Goal: Task Accomplishment & Management: Use online tool/utility

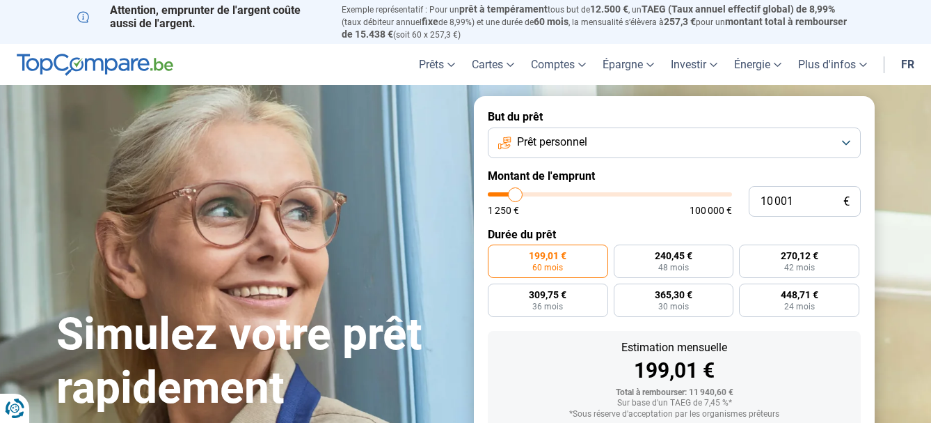
type input "100 000"
type input "100000"
click at [727, 192] on input "range" at bounding box center [610, 194] width 244 height 4
radio input "false"
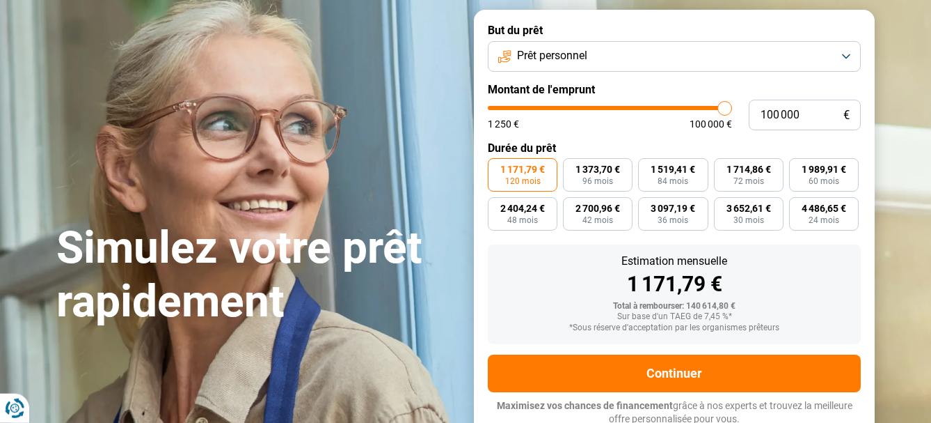
scroll to position [88, 0]
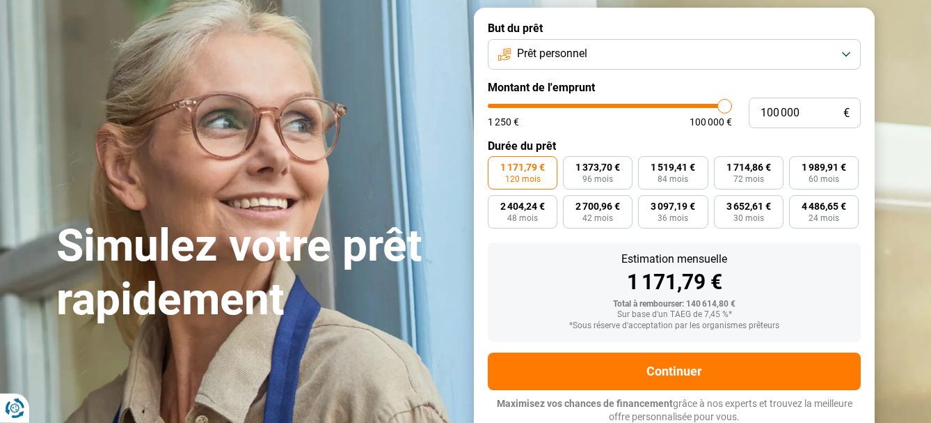
type input "99750"
click at [753, 56] on button "Prêt personnel" at bounding box center [674, 54] width 373 height 31
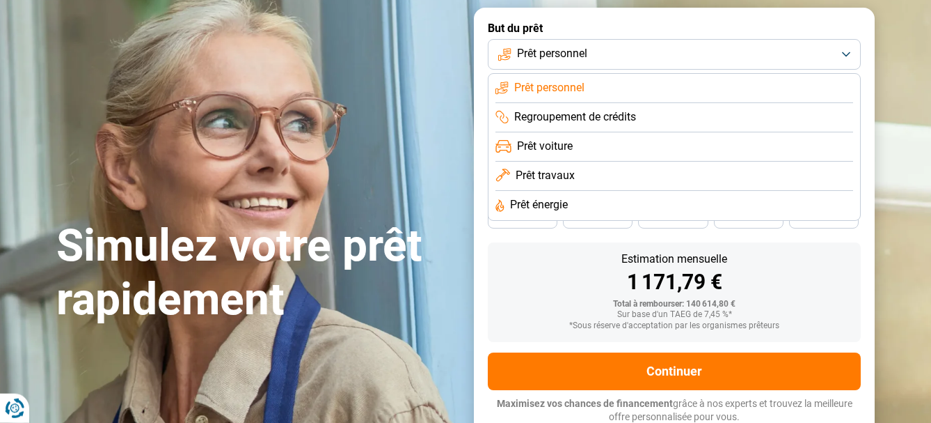
click at [702, 116] on li "Regroupement de crédits" at bounding box center [675, 117] width 358 height 29
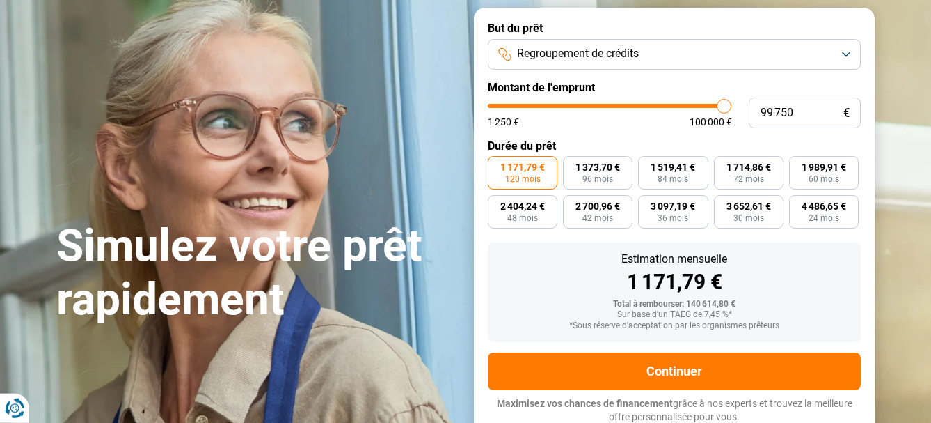
type input "100 000"
drag, startPoint x: 727, startPoint y: 102, endPoint x: 753, endPoint y: 97, distance: 26.1
type input "100000"
click at [732, 104] on input "range" at bounding box center [610, 106] width 244 height 4
click at [686, 61] on button "Regroupement de crédits" at bounding box center [674, 54] width 373 height 31
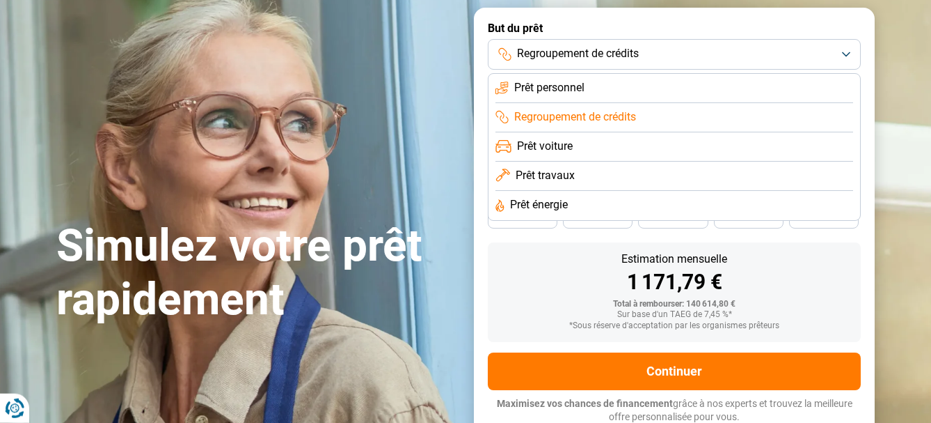
click at [599, 208] on li "Prêt énergie" at bounding box center [675, 205] width 358 height 29
